Goal: Task Accomplishment & Management: Complete application form

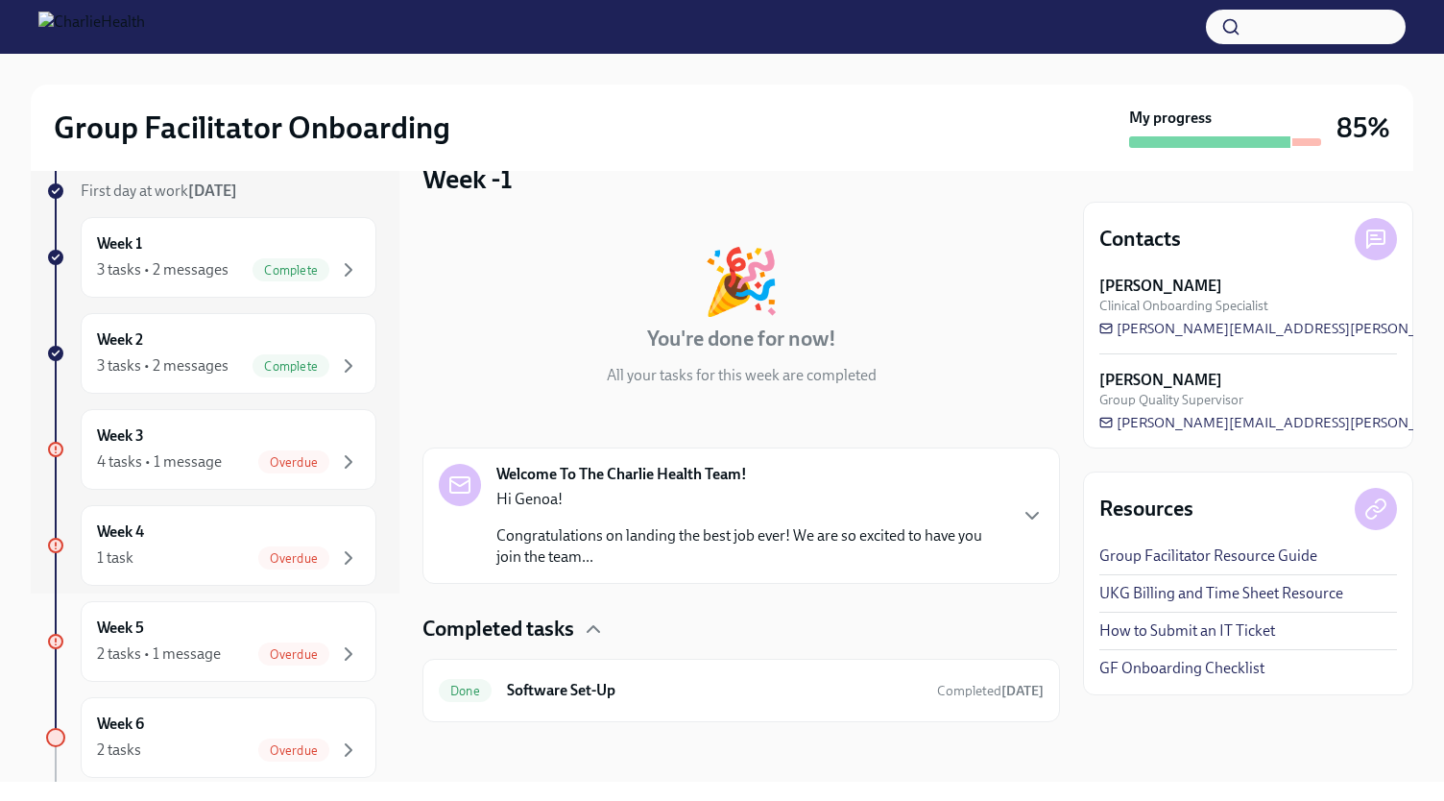
scroll to position [388, 0]
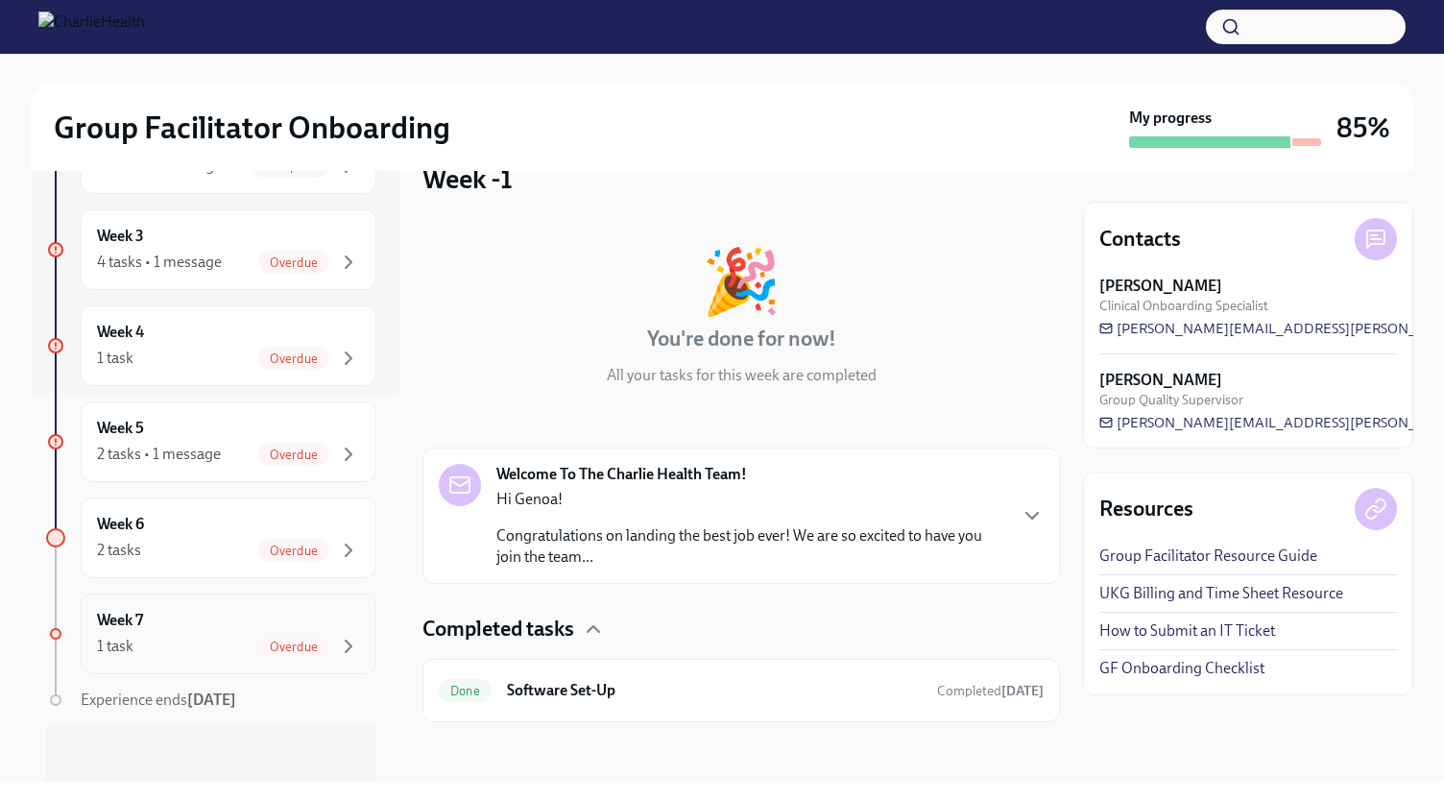
click at [212, 647] on div "1 task Overdue" at bounding box center [228, 646] width 263 height 23
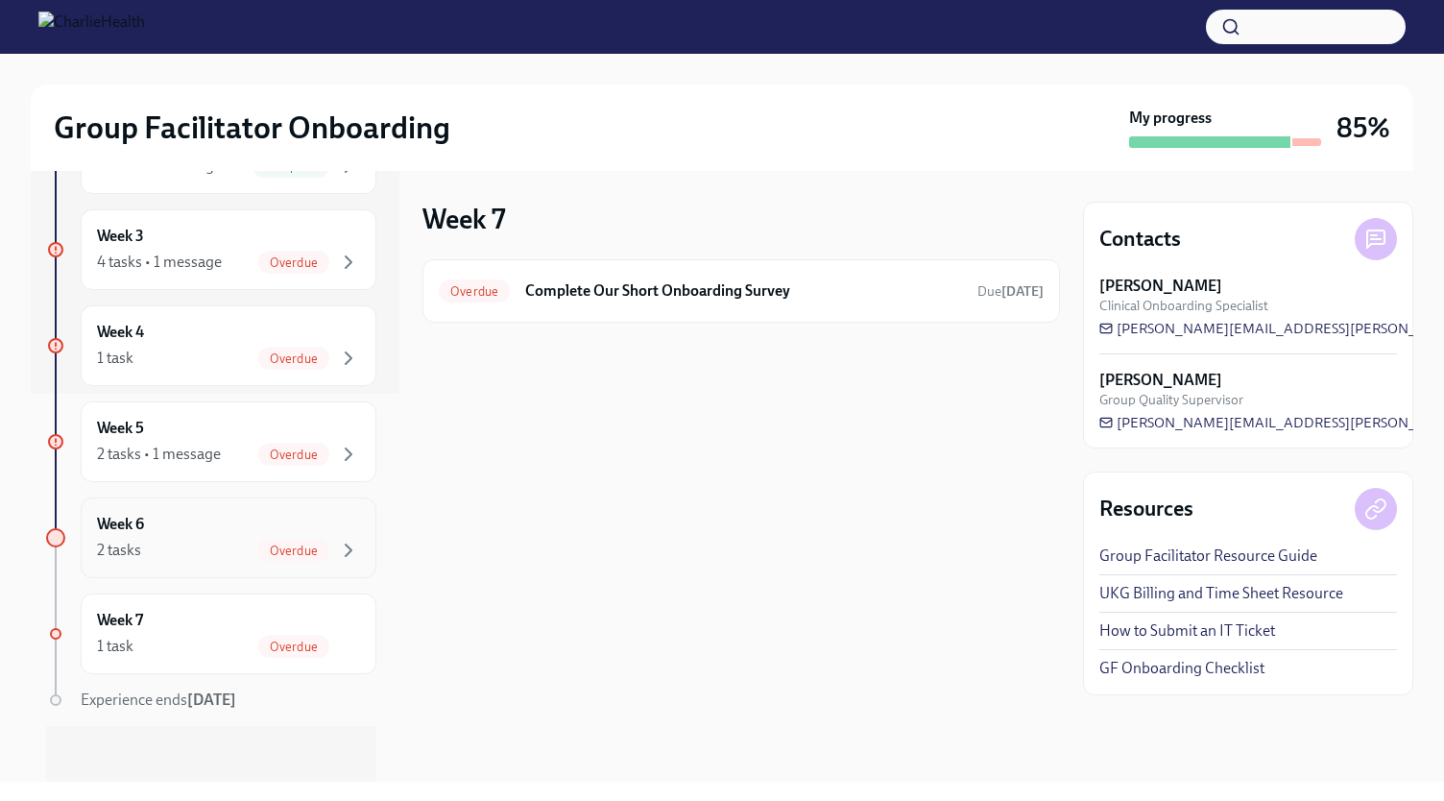
click at [160, 549] on div "2 tasks Overdue" at bounding box center [228, 550] width 263 height 23
click at [184, 450] on div "2 tasks • 1 message" at bounding box center [159, 454] width 124 height 21
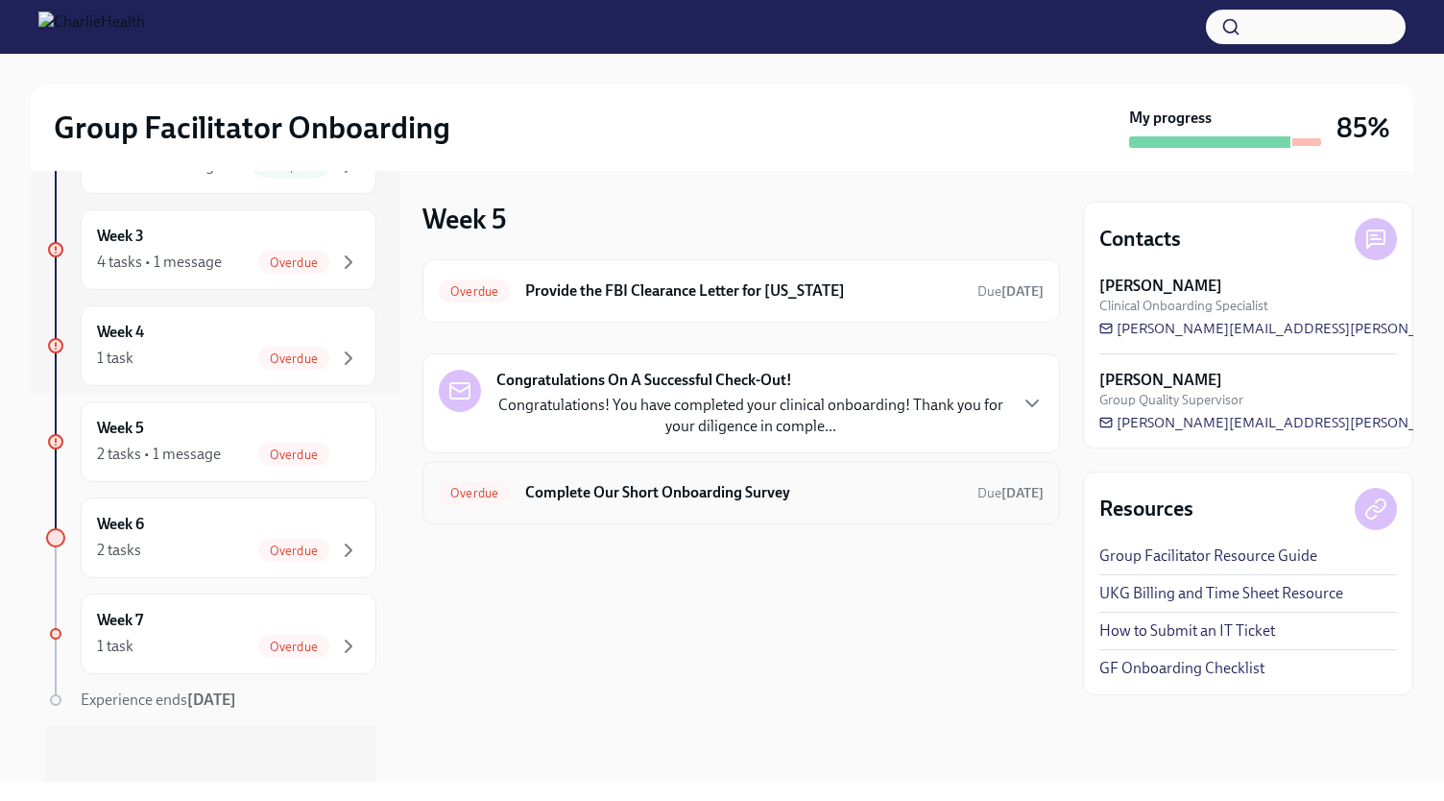
click at [560, 504] on div "Overdue Complete Our Short Onboarding Survey Due [DATE]" at bounding box center [741, 492] width 605 height 31
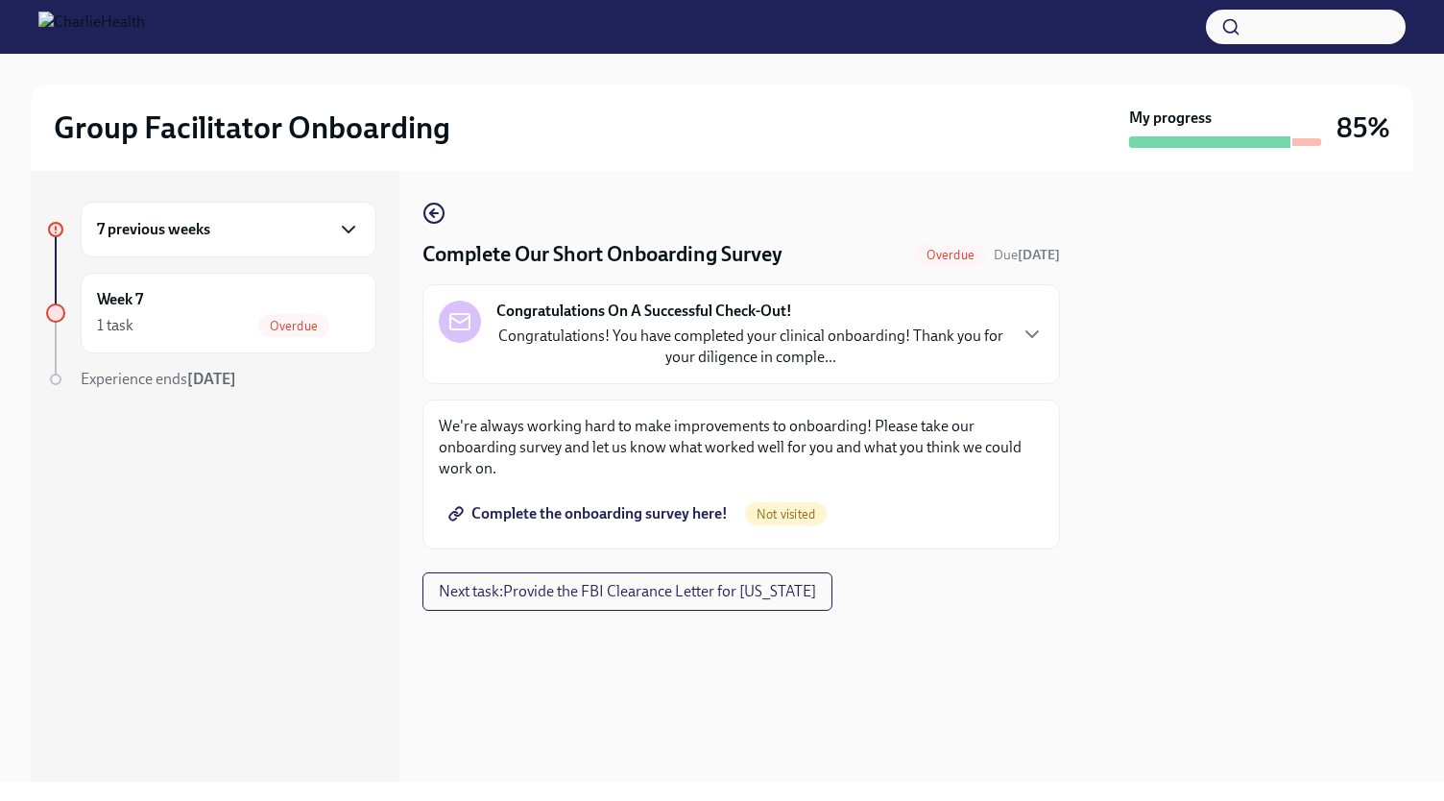
click at [344, 235] on icon "button" at bounding box center [348, 229] width 23 height 23
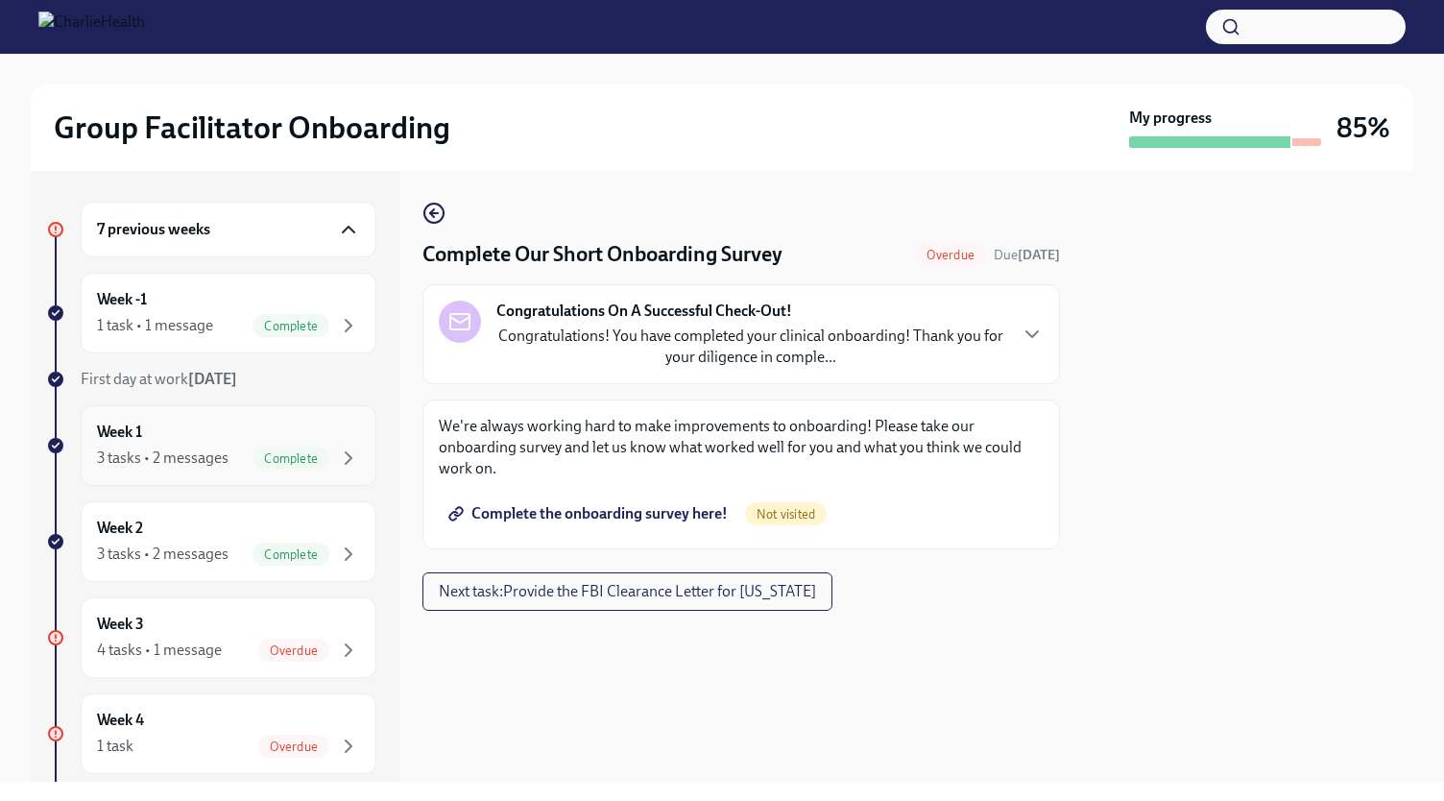
scroll to position [244, 0]
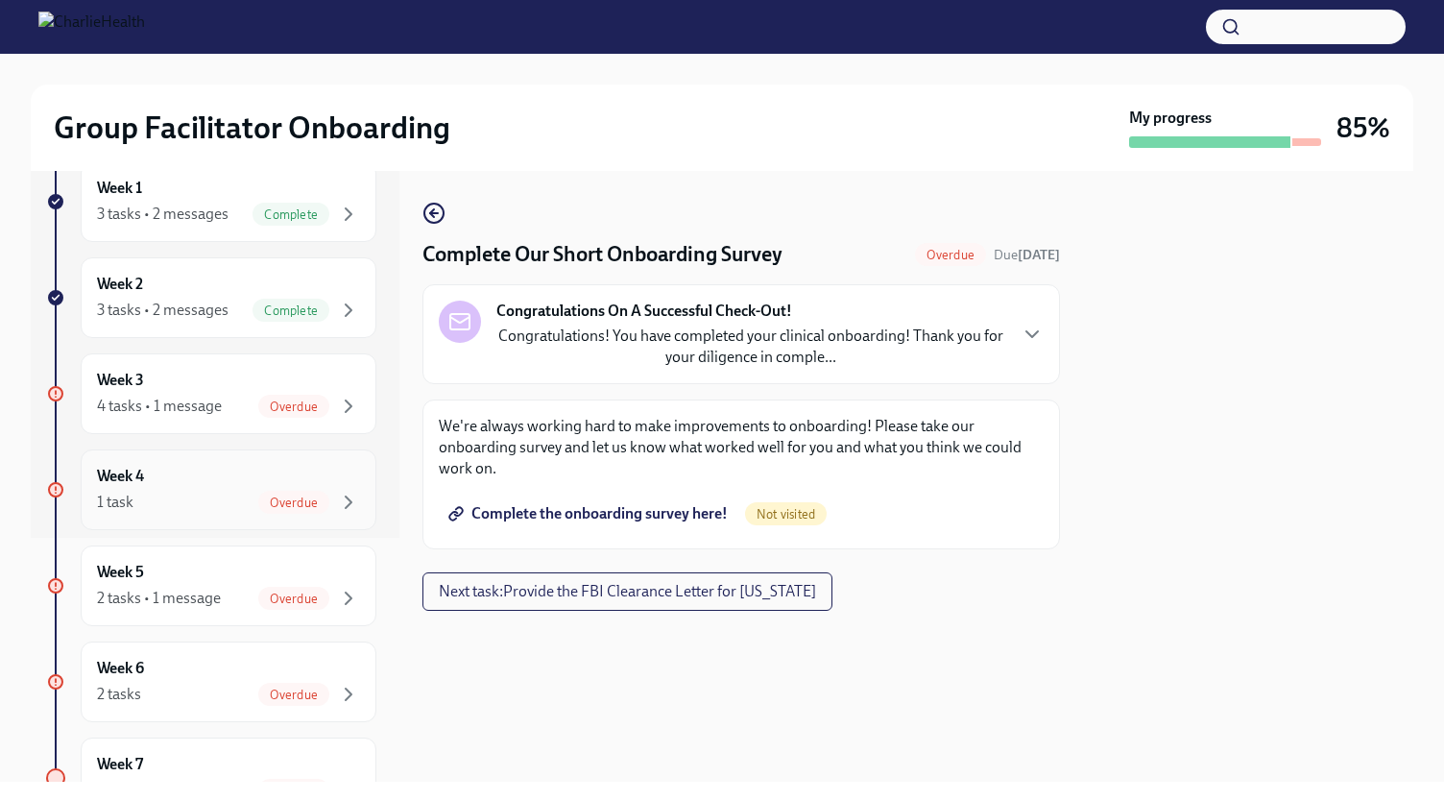
click at [207, 509] on div "1 task Overdue" at bounding box center [228, 502] width 263 height 23
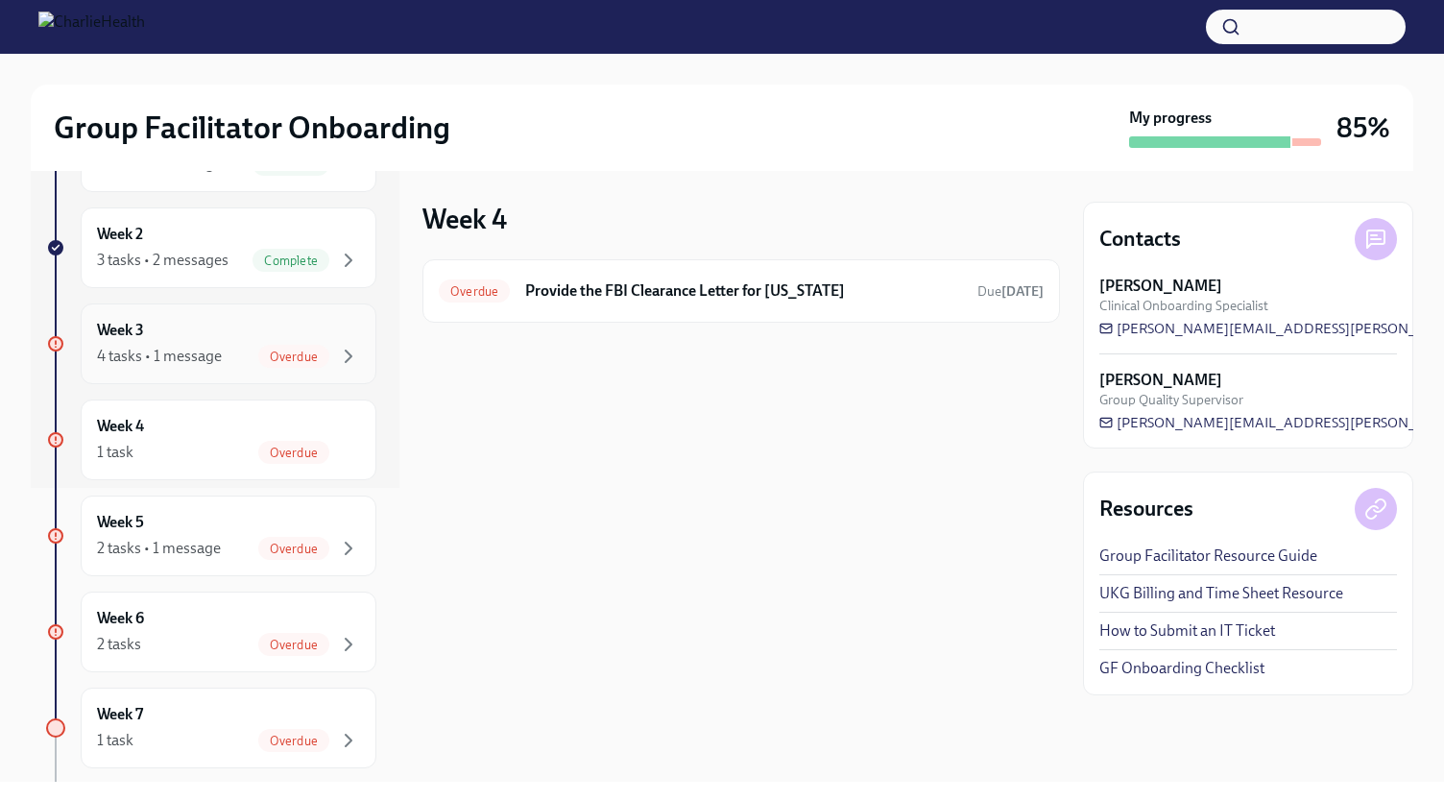
scroll to position [324, 0]
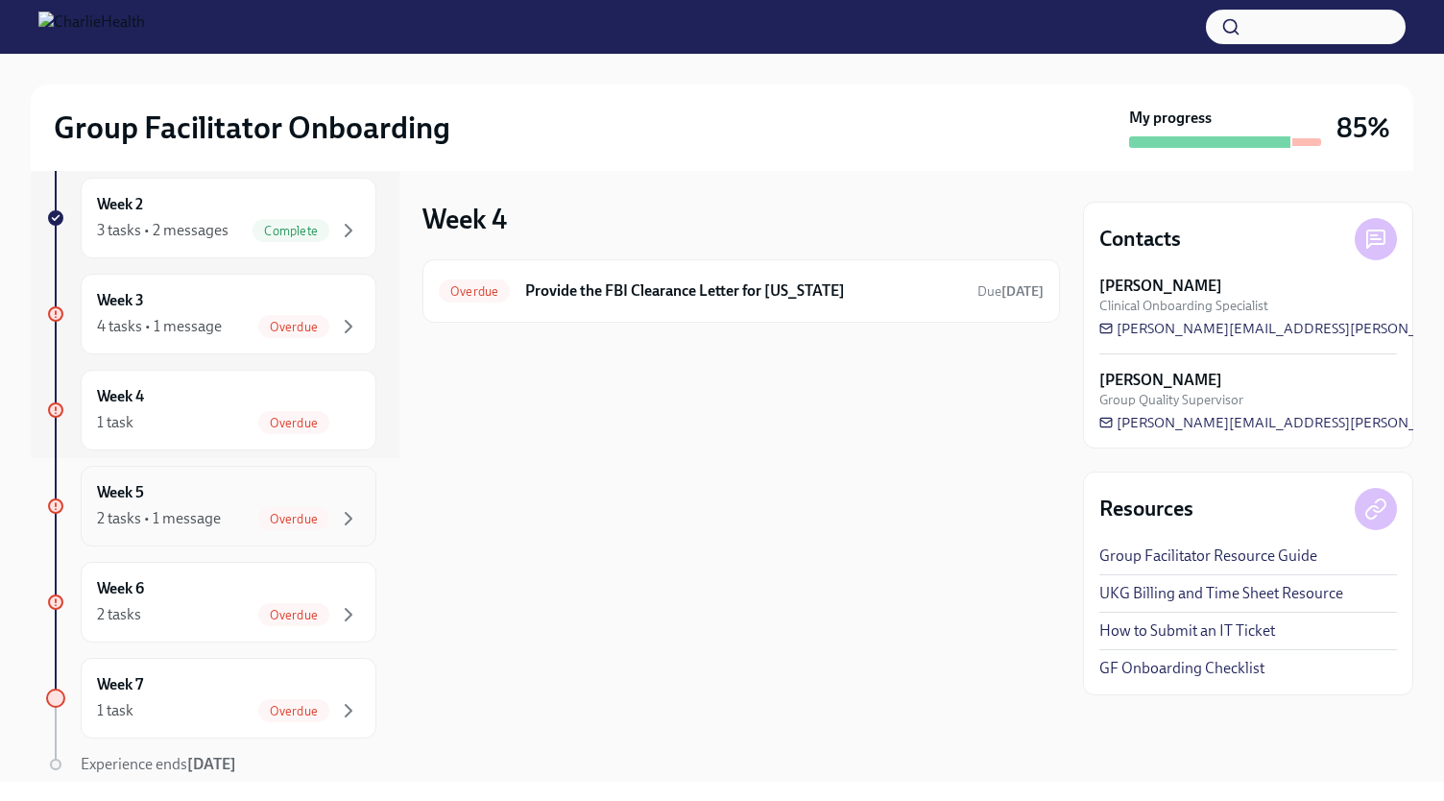
click at [205, 516] on div "2 tasks • 1 message" at bounding box center [159, 518] width 124 height 21
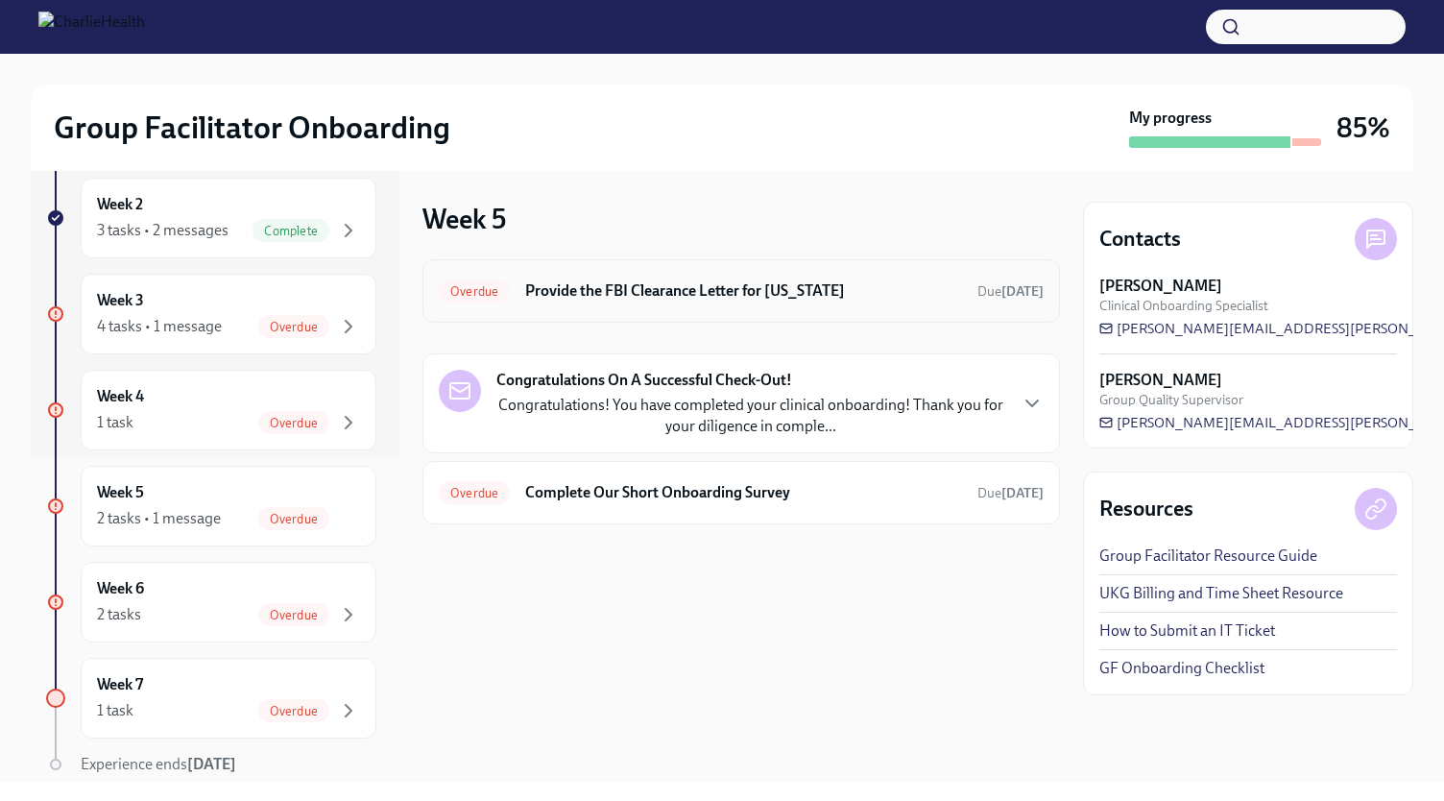
click at [634, 297] on h6 "Provide the FBI Clearance Letter for [US_STATE]" at bounding box center [743, 290] width 437 height 21
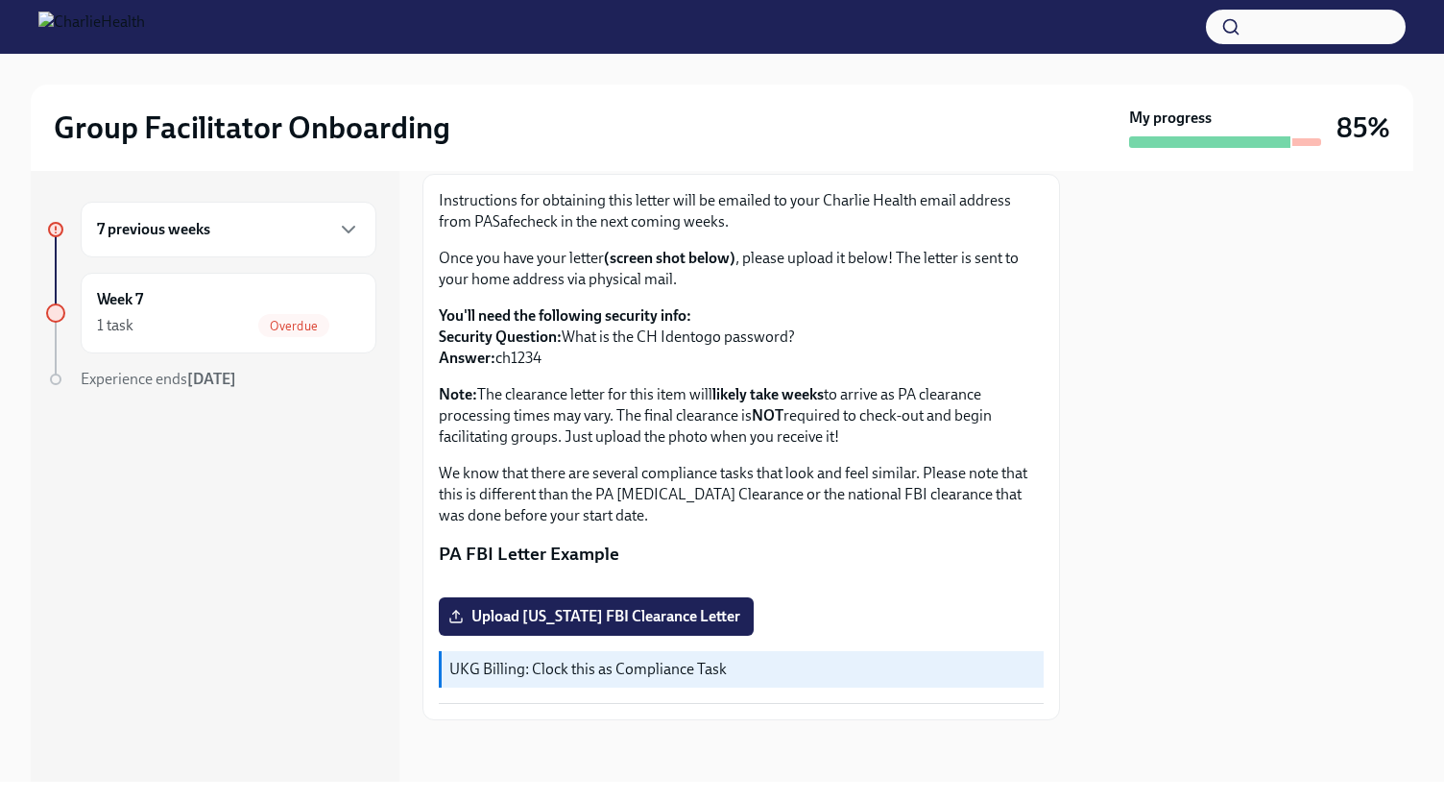
scroll to position [307, 0]
